Goal: Navigation & Orientation: Find specific page/section

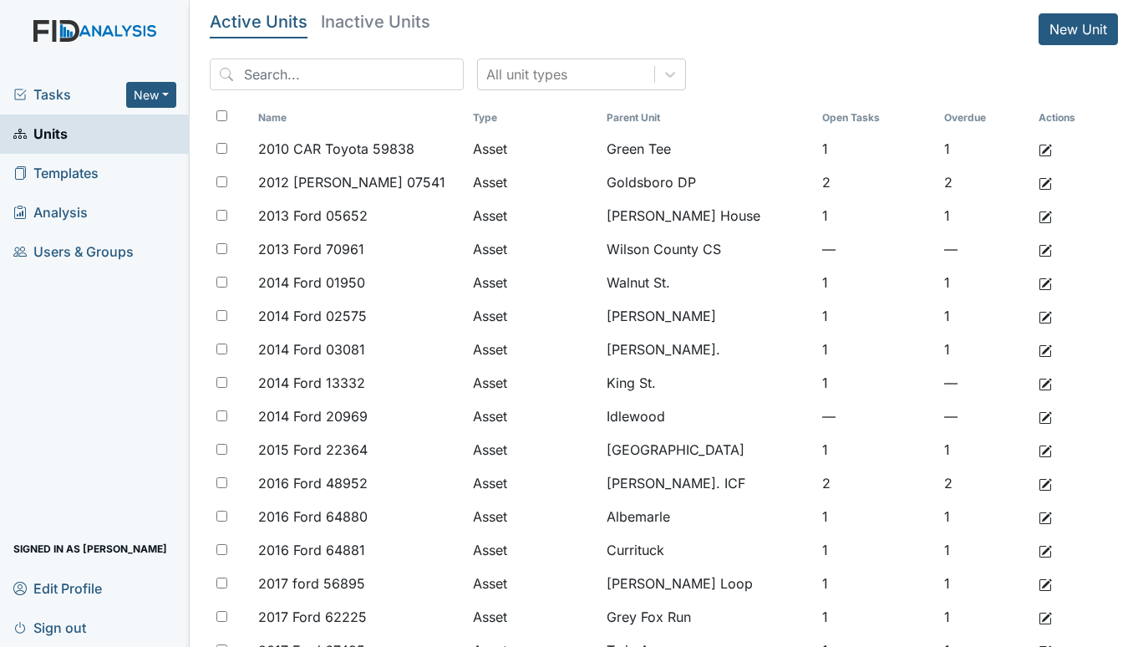
click at [53, 87] on span "Tasks" at bounding box center [69, 94] width 113 height 20
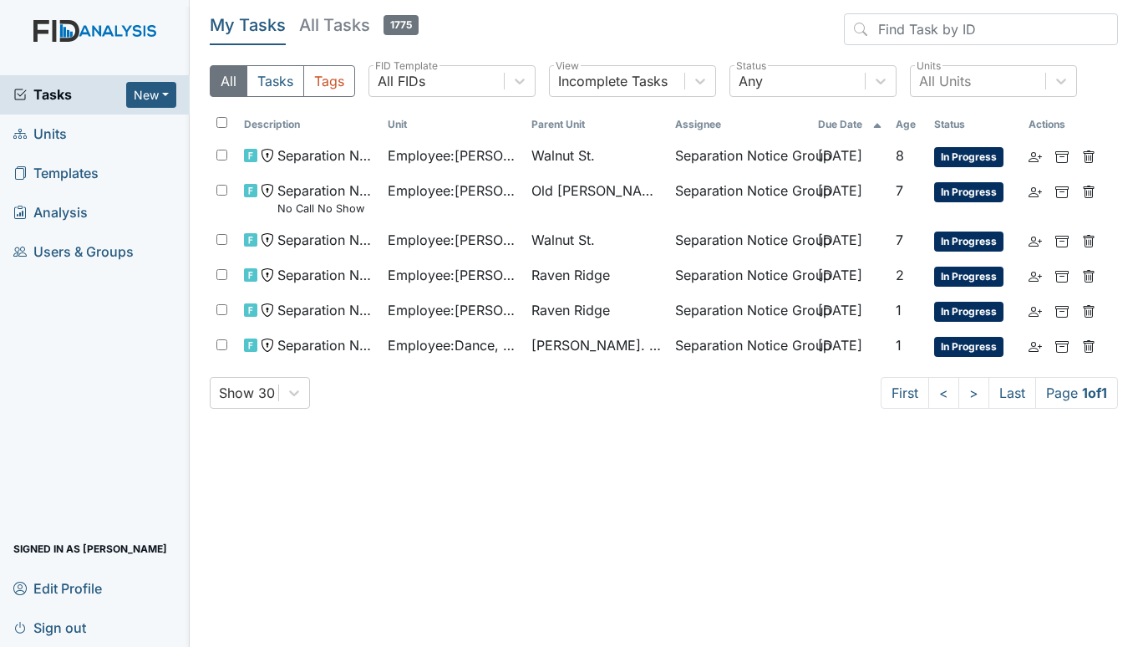
click at [52, 138] on span "Units" at bounding box center [39, 134] width 53 height 26
